Goal: Use online tool/utility

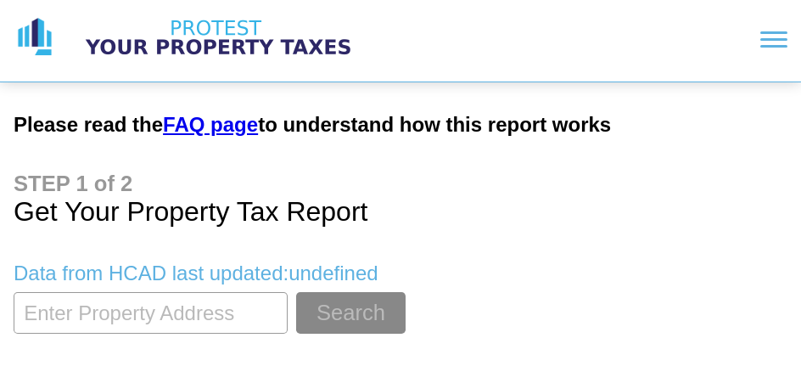
click at [160, 321] on input "textbox" at bounding box center [151, 313] width 274 height 42
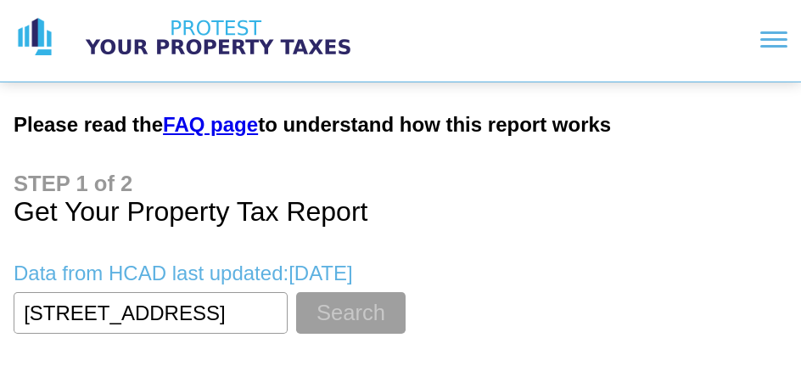
click at [349, 310] on button "Search" at bounding box center [350, 313] width 109 height 42
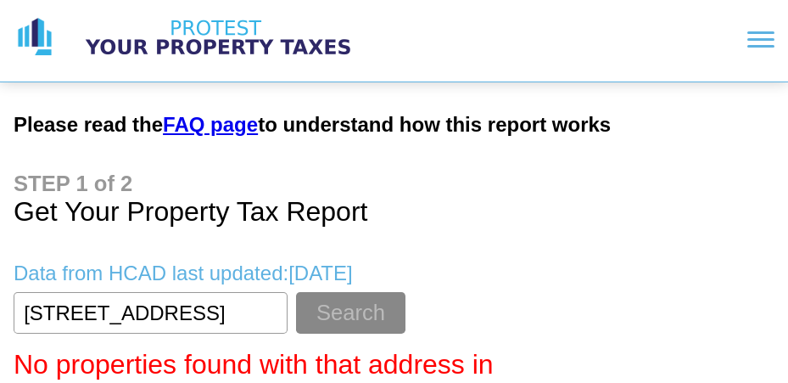
scroll to position [11, 0]
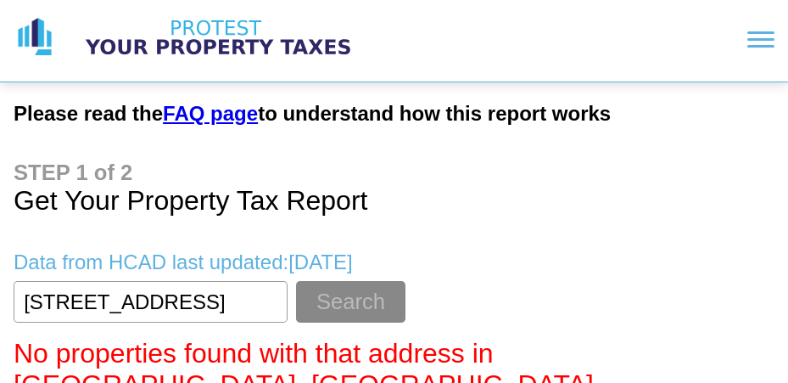
drag, startPoint x: 265, startPoint y: 298, endPoint x: 217, endPoint y: 278, distance: 51.3
click at [217, 287] on input "textbox" at bounding box center [151, 302] width 274 height 42
click at [296, 281] on button "Search" at bounding box center [350, 302] width 109 height 42
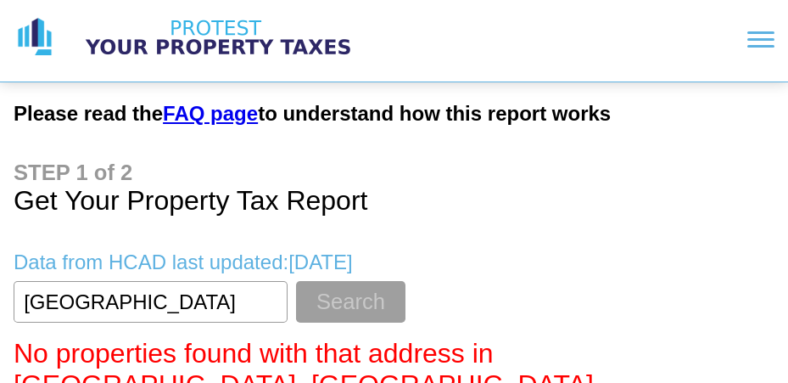
click at [339, 287] on button "Search" at bounding box center [350, 302] width 109 height 42
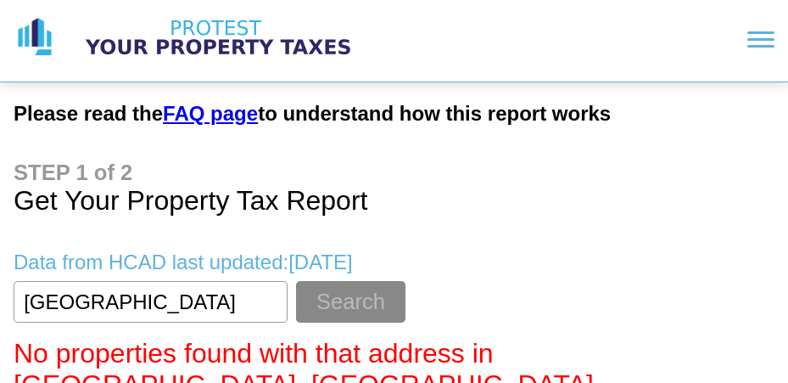
drag, startPoint x: 229, startPoint y: 302, endPoint x: -285, endPoint y: 171, distance: 530.3
click at [0, 171] on html "Please read the FAQ page to understand how this report works Get Your Property …" at bounding box center [394, 201] width 788 height 425
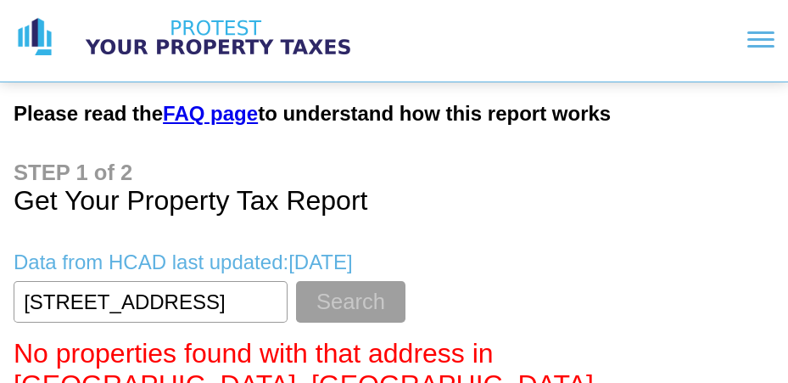
type input "[STREET_ADDRESS]"
click at [370, 311] on button "Search" at bounding box center [350, 302] width 109 height 42
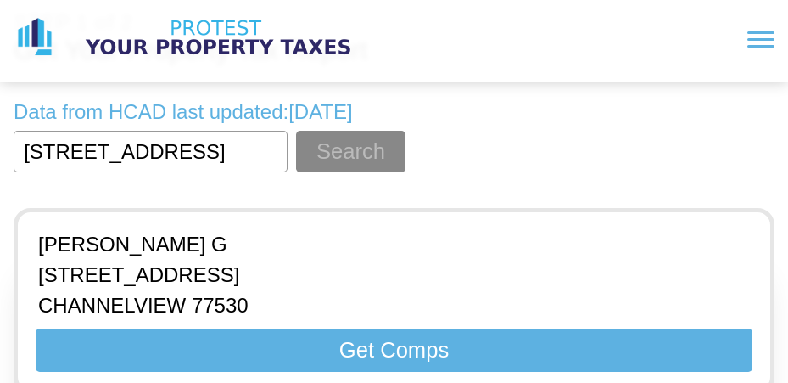
scroll to position [186, 0]
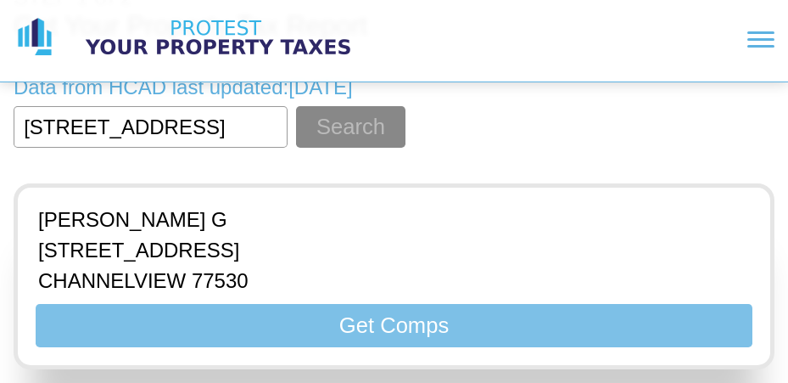
click at [406, 316] on button "Get Comps" at bounding box center [394, 325] width 717 height 43
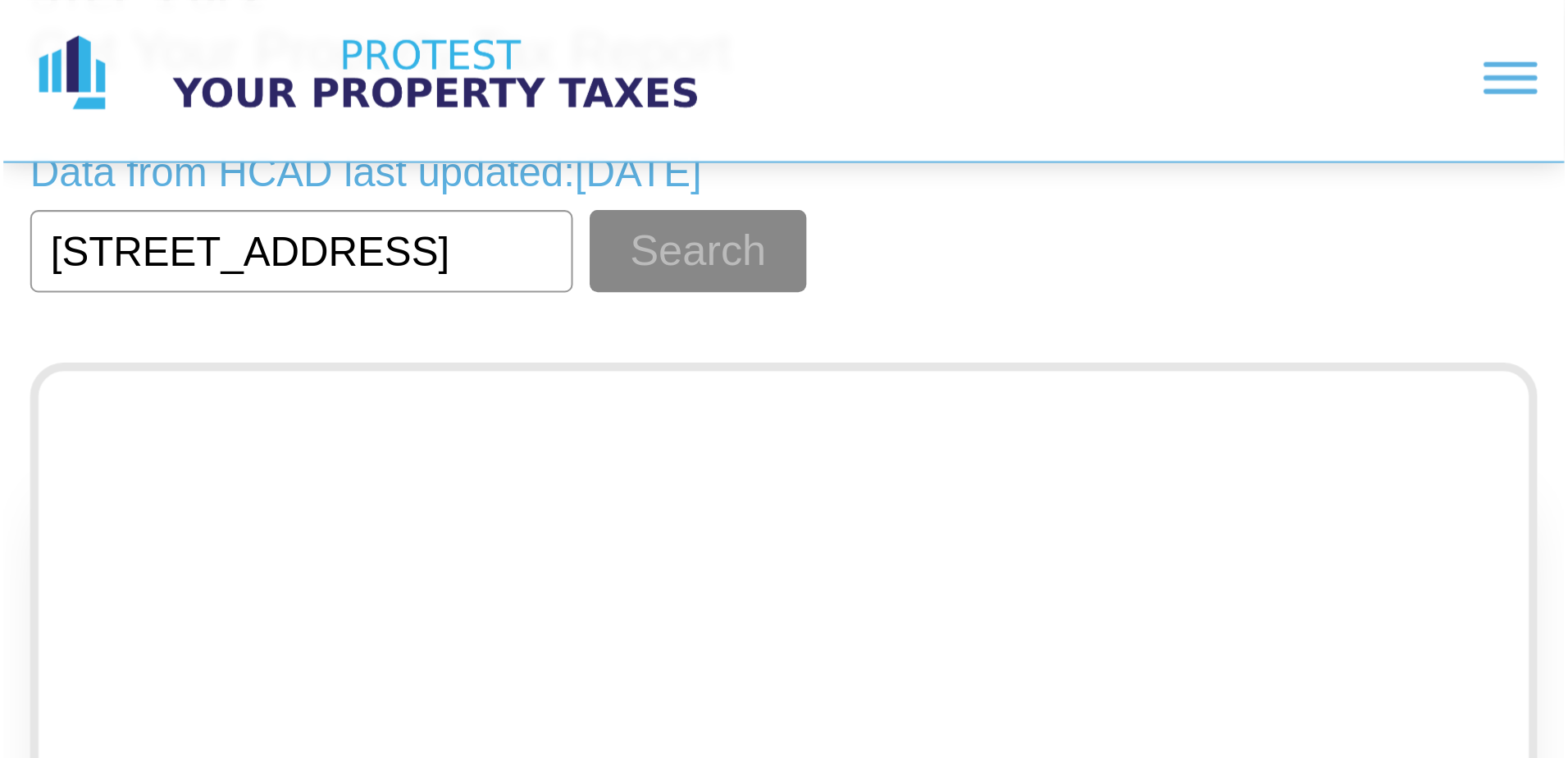
scroll to position [0, 0]
